Goal: Information Seeking & Learning: Learn about a topic

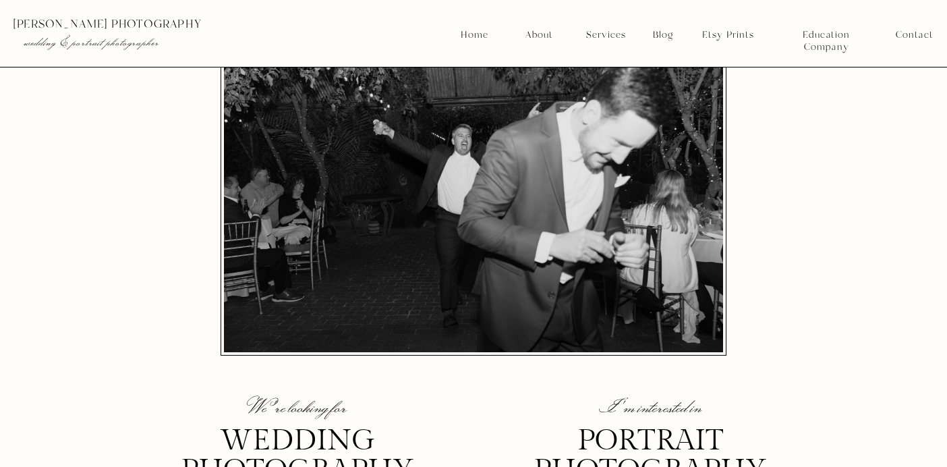
scroll to position [214, 0]
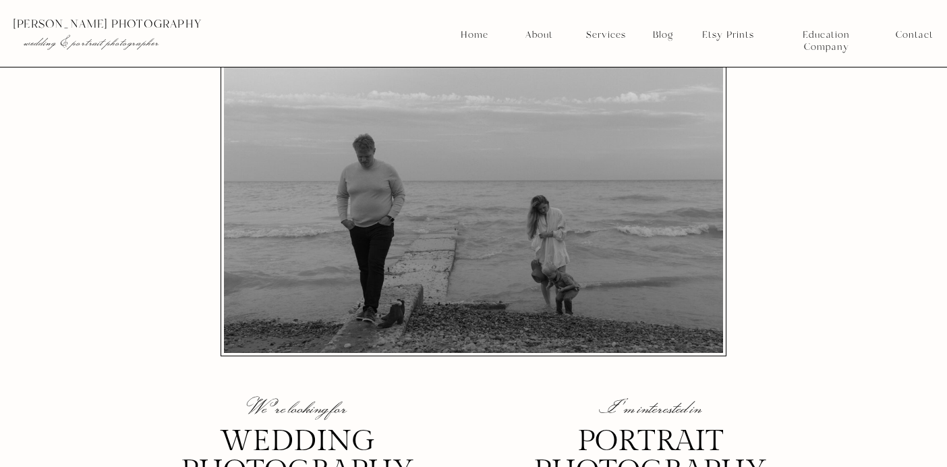
click at [545, 32] on nav "About" at bounding box center [538, 35] width 34 height 12
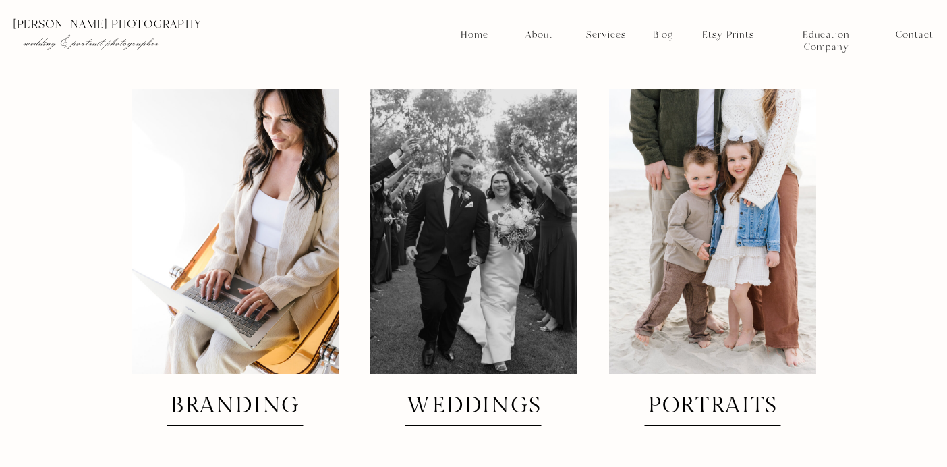
scroll to position [3179, 0]
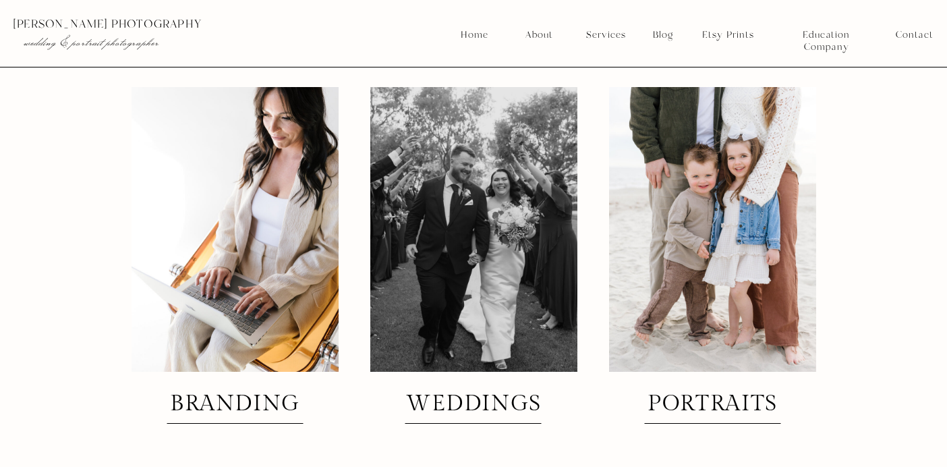
click at [459, 402] on h2 "weddings" at bounding box center [473, 405] width 145 height 24
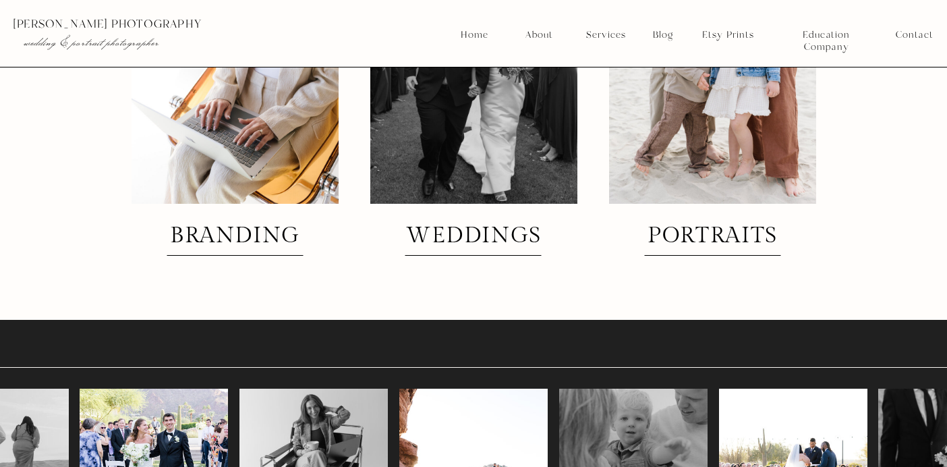
scroll to position [3347, 0]
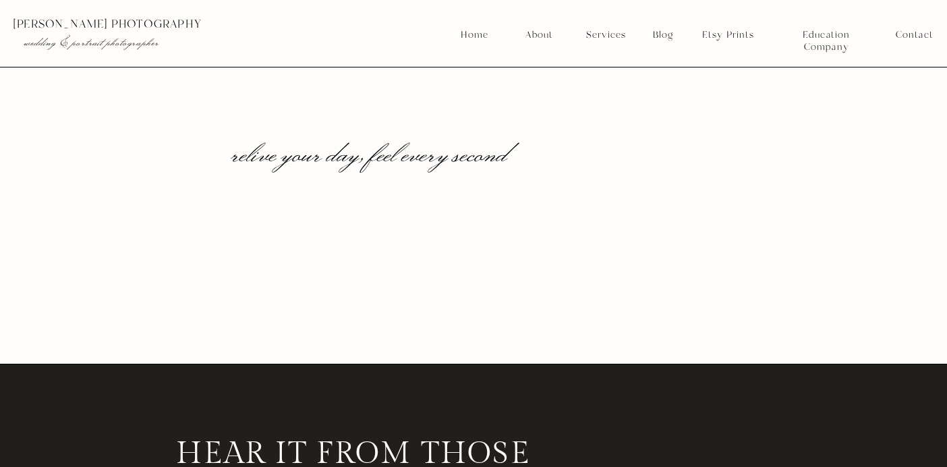
scroll to position [2050, 0]
